Goal: Information Seeking & Learning: Learn about a topic

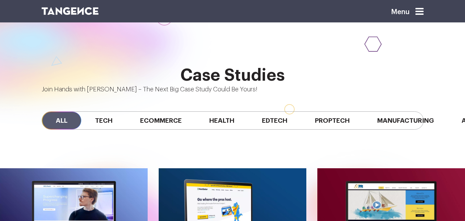
scroll to position [504, 0]
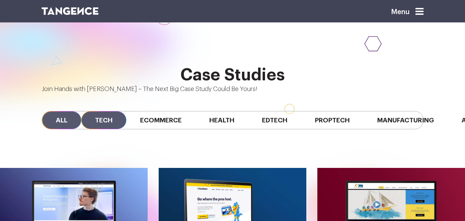
click at [108, 111] on span "Tech" at bounding box center [103, 120] width 45 height 18
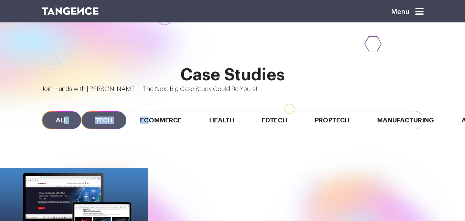
drag, startPoint x: 153, startPoint y: 80, endPoint x: 69, endPoint y: 79, distance: 84.0
click at [69, 111] on div "All Tech Ecommerce Health Edtech Proptech Manufacturing Automobile SaaS Fintech" at bounding box center [233, 120] width 382 height 18
click at [69, 111] on span "All" at bounding box center [61, 120] width 39 height 18
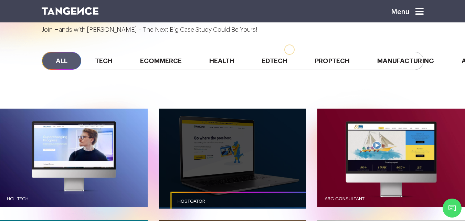
scroll to position [460, 0]
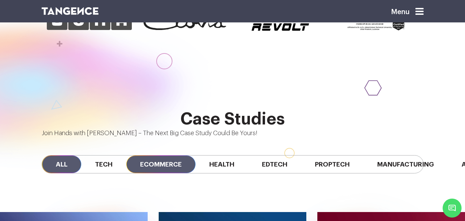
click at [164, 155] on span "Ecommerce" at bounding box center [160, 164] width 69 height 18
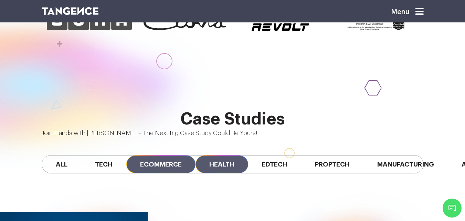
drag, startPoint x: 238, startPoint y: 115, endPoint x: 289, endPoint y: 120, distance: 50.5
click at [238, 155] on span "Health" at bounding box center [222, 164] width 53 height 18
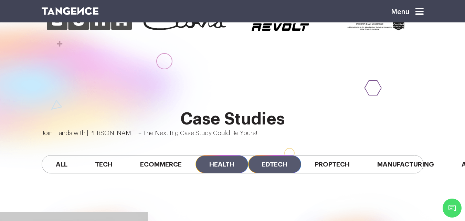
click at [290, 155] on span "Edtech" at bounding box center [274, 164] width 53 height 18
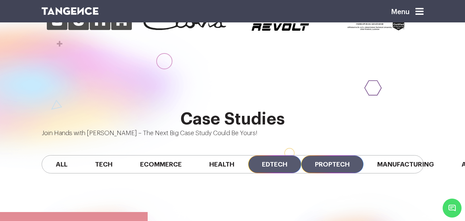
click at [364, 155] on span "Proptech" at bounding box center [332, 164] width 62 height 18
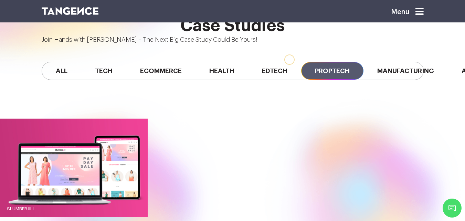
scroll to position [495, 0]
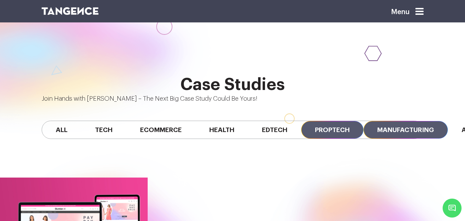
click at [382, 121] on span "Manufacturing" at bounding box center [406, 130] width 84 height 18
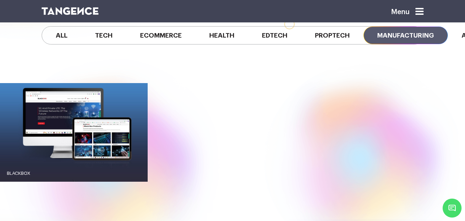
scroll to position [591, 0]
